Goal: Transaction & Acquisition: Purchase product/service

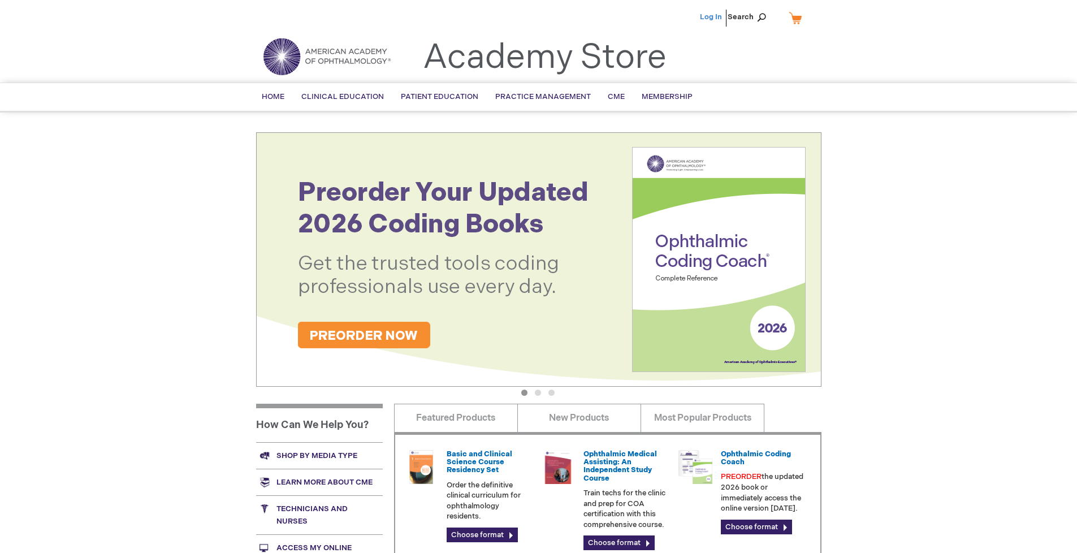
click at [712, 17] on link "Log In" at bounding box center [711, 16] width 22 height 9
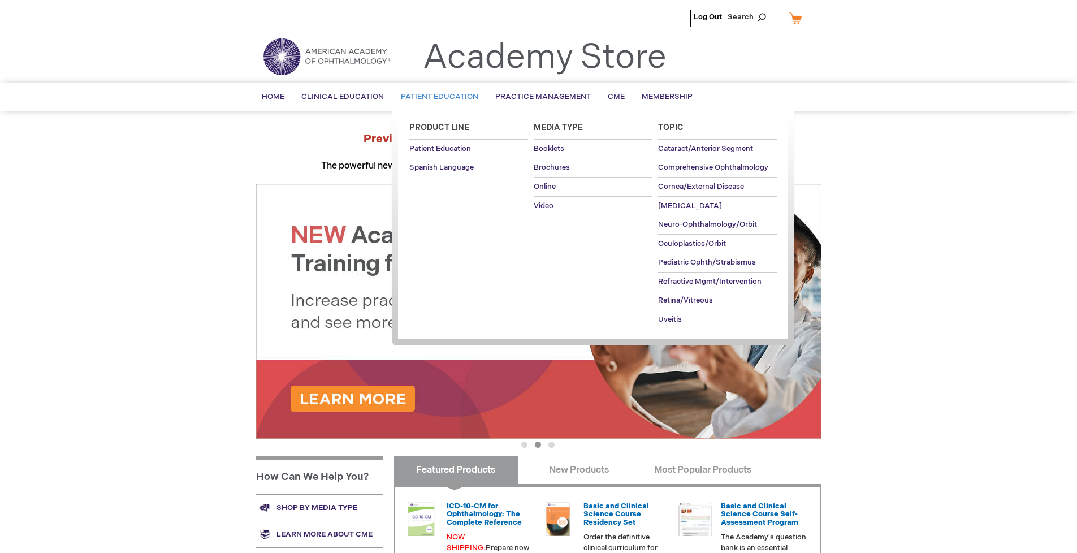
click at [436, 98] on span "Patient Education" at bounding box center [439, 96] width 77 height 9
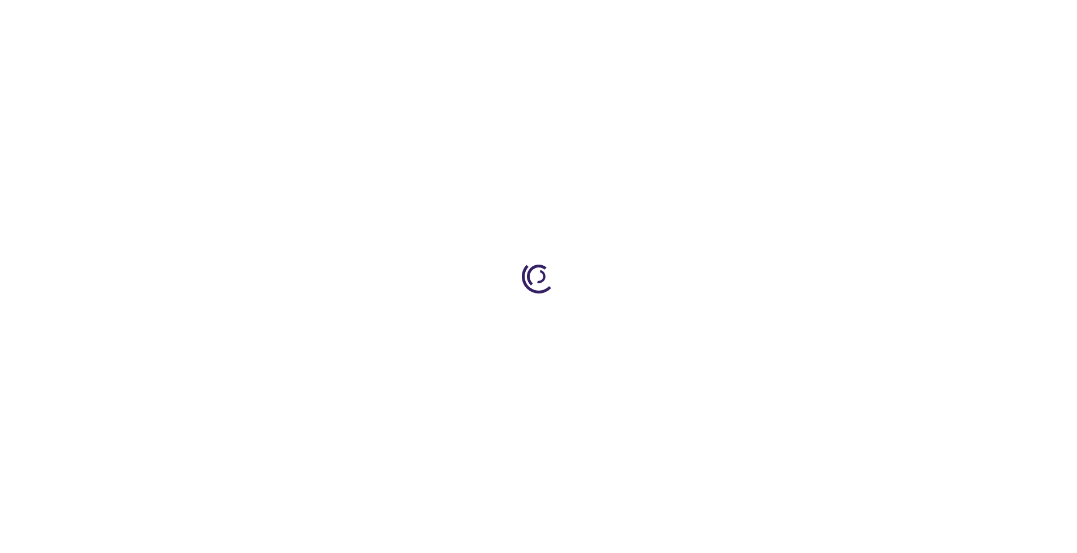
click at [556, 467] on link "AMD and Nutritional Supplements Brochure" at bounding box center [554, 461] width 184 height 11
